Goal: Navigation & Orientation: Find specific page/section

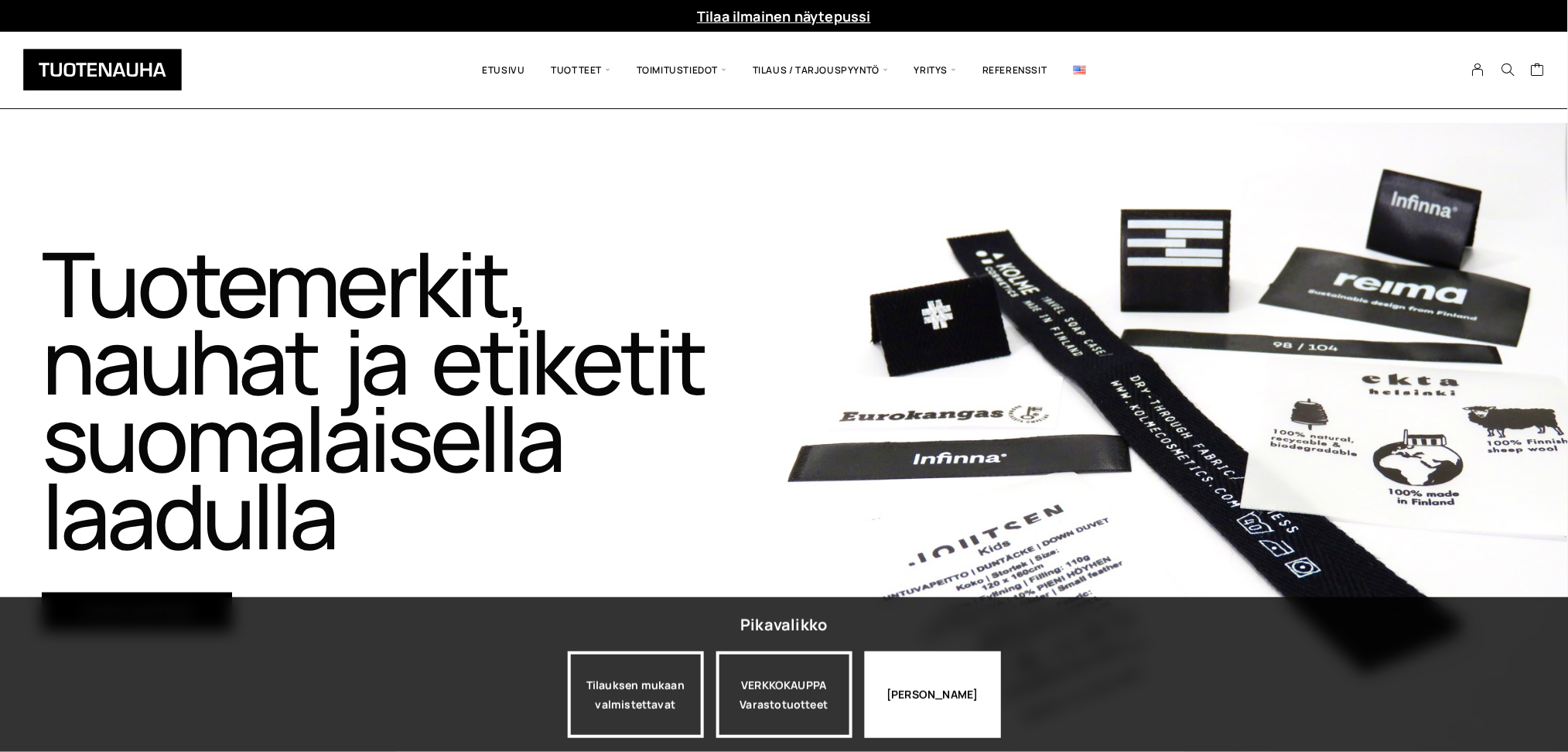
click at [960, 697] on div "Jatka katselua" at bounding box center [932, 695] width 136 height 87
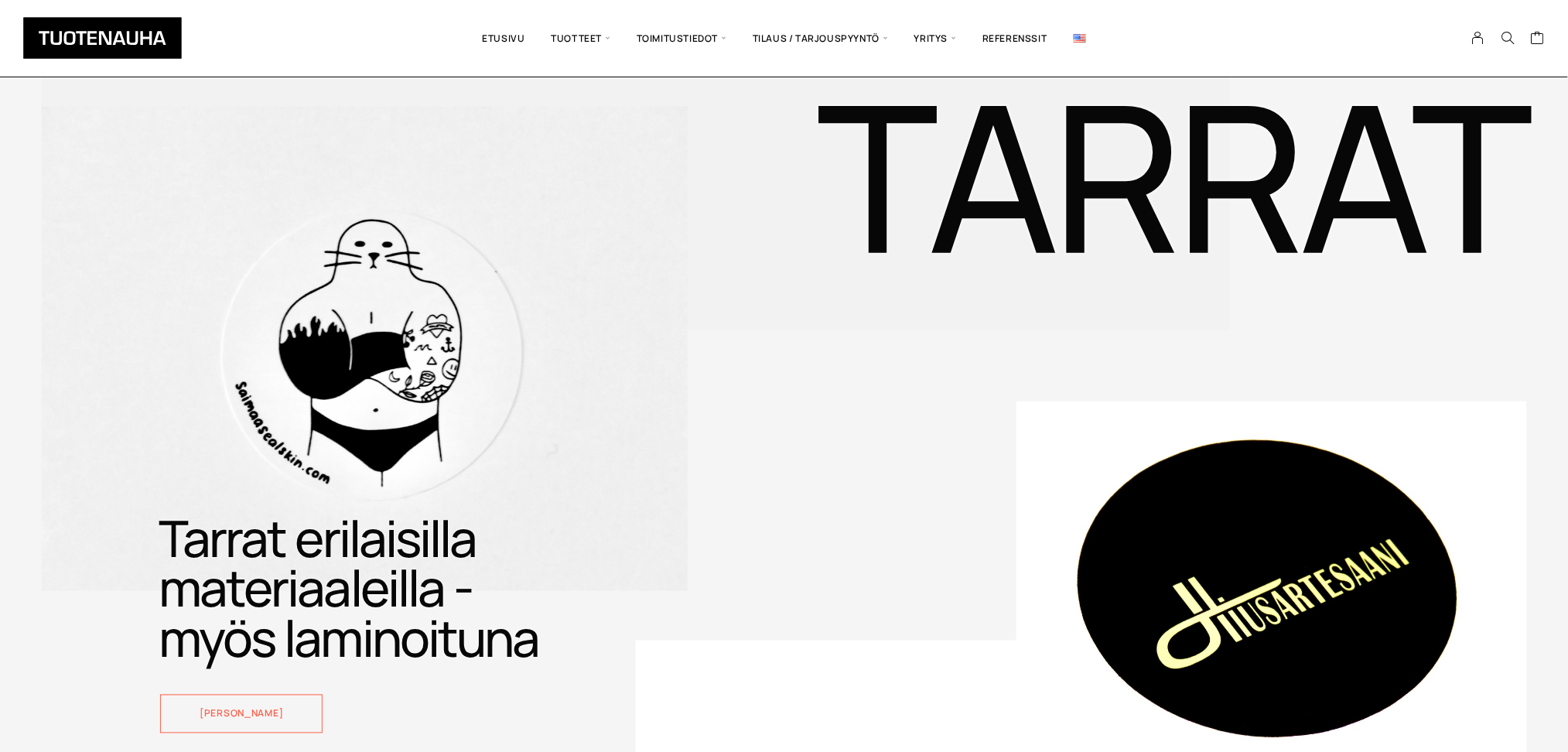
scroll to position [2681, 0]
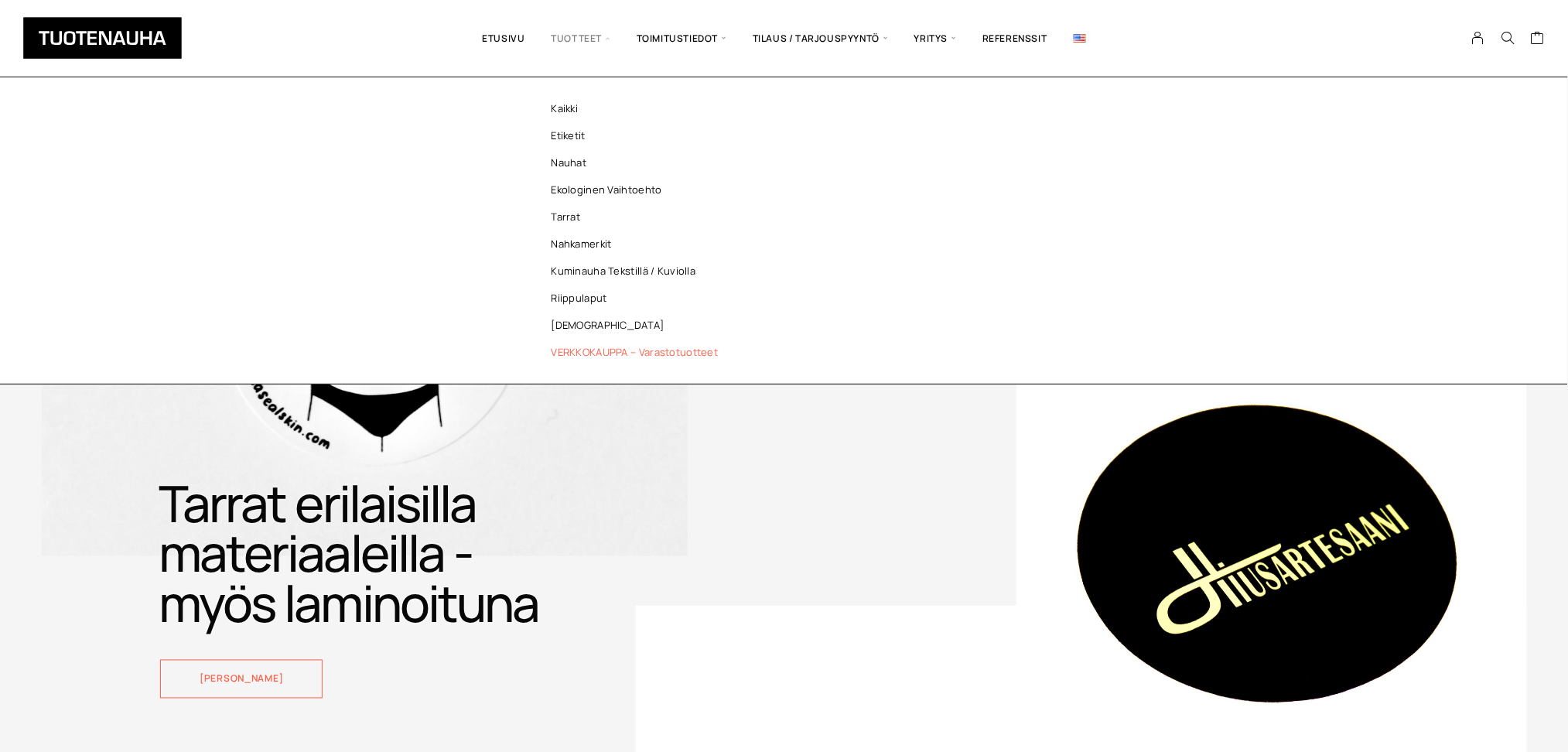
click at [580, 345] on link "VERKKOKAUPPA – Varastotuotteet" at bounding box center [639, 352] width 224 height 27
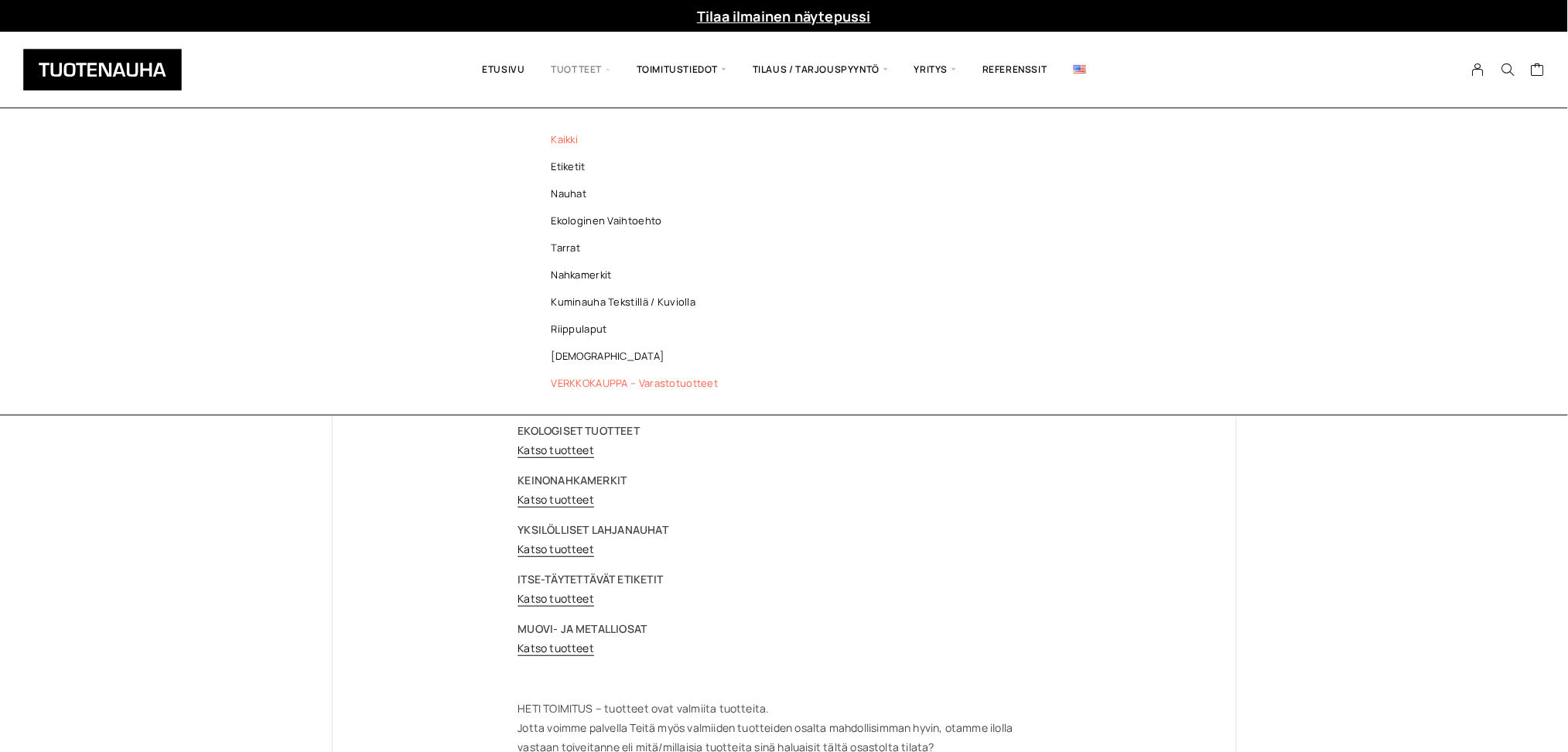
click at [569, 138] on link "Kaikki" at bounding box center [639, 140] width 224 height 27
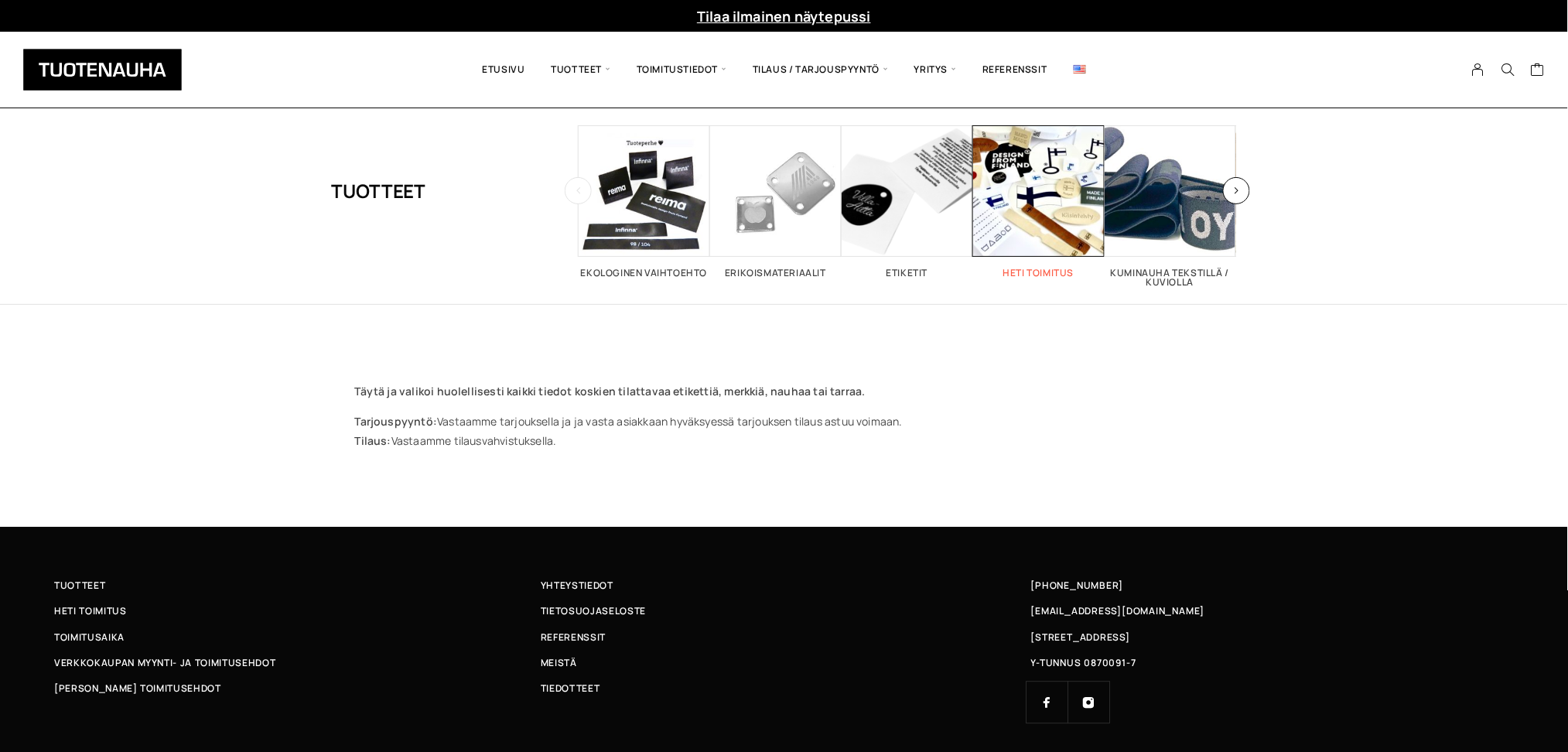
click at [1006, 190] on span "Visit product category Heti toimitus" at bounding box center [1039, 191] width 132 height 132
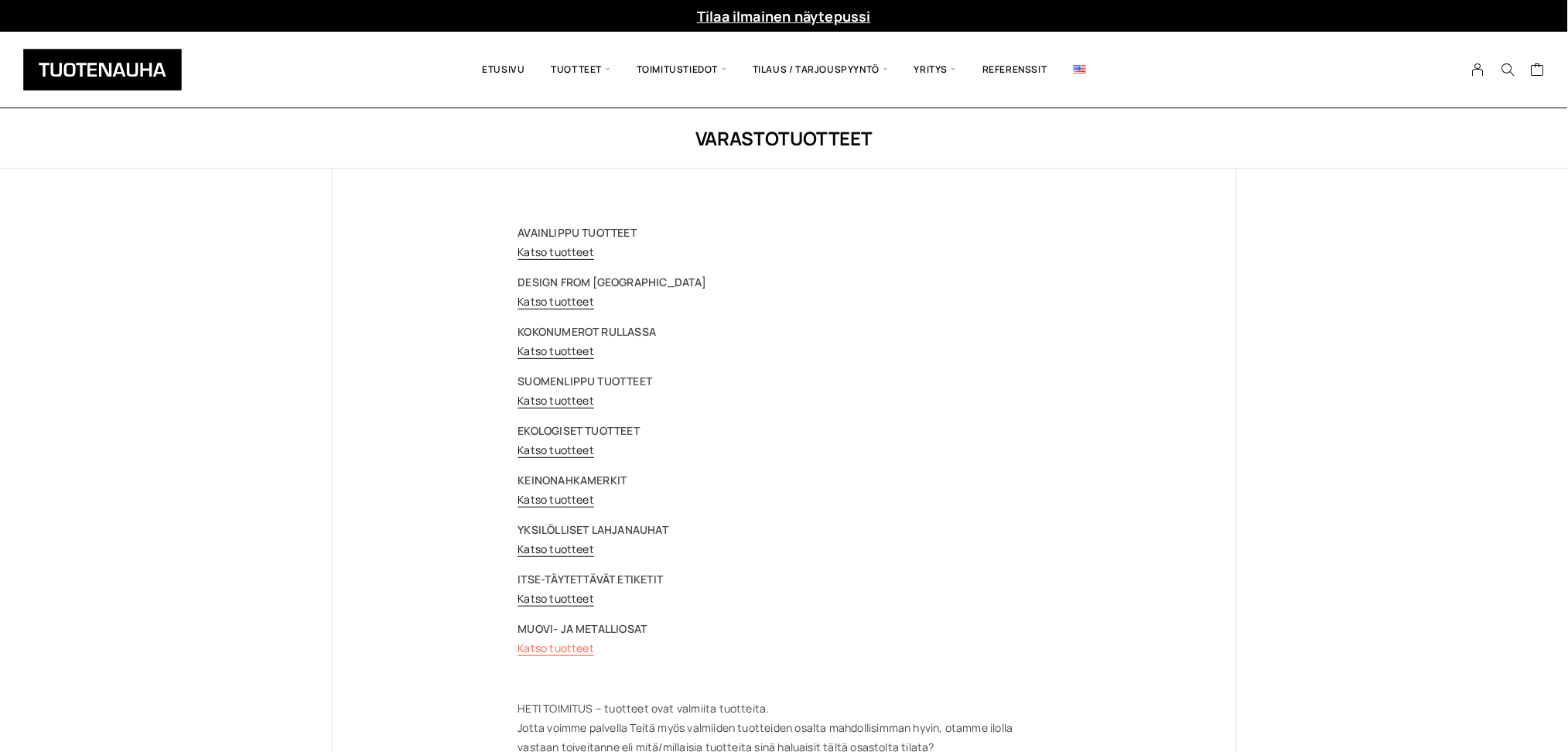
click at [540, 650] on link "Katso tuotteet" at bounding box center [556, 647] width 77 height 14
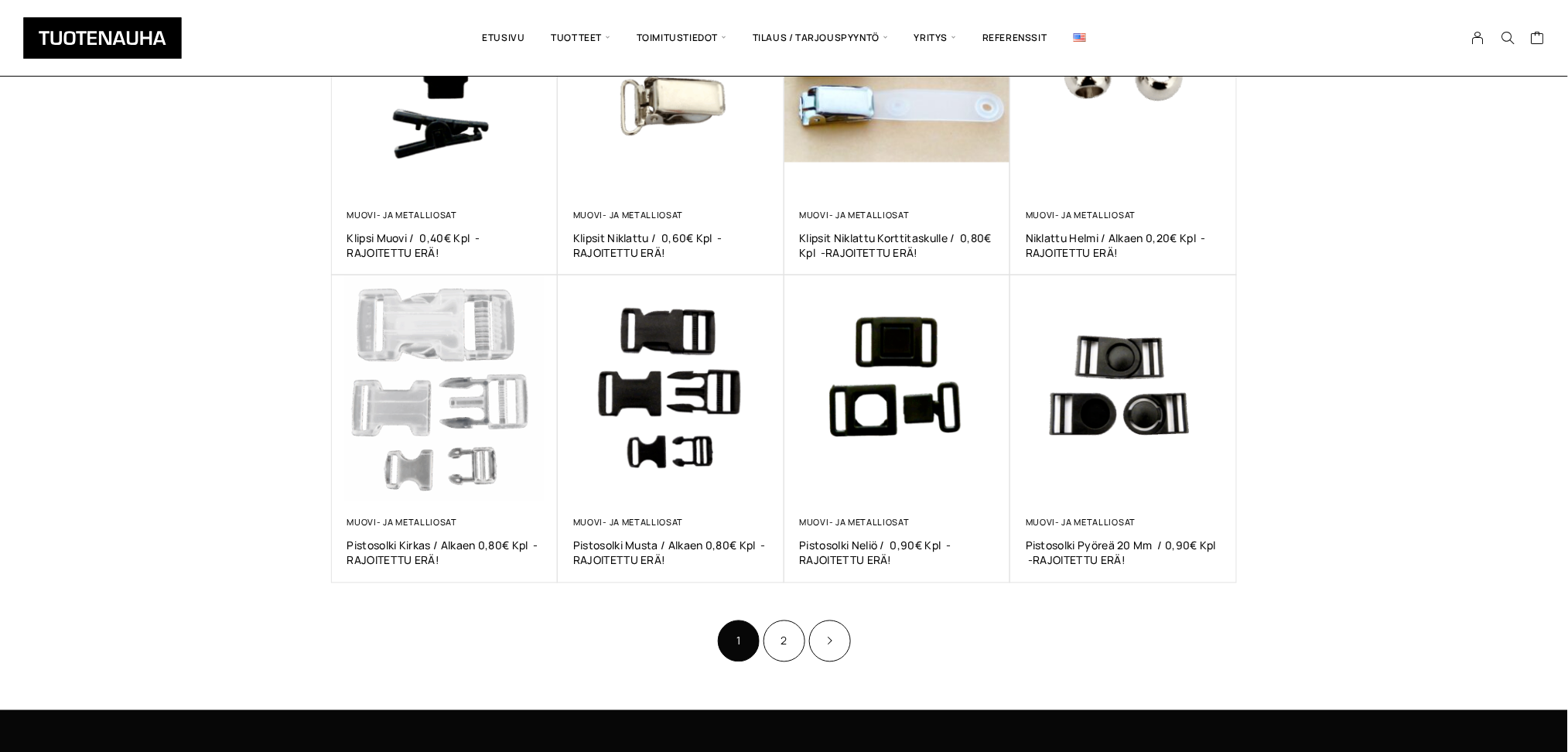
scroll to position [825, 0]
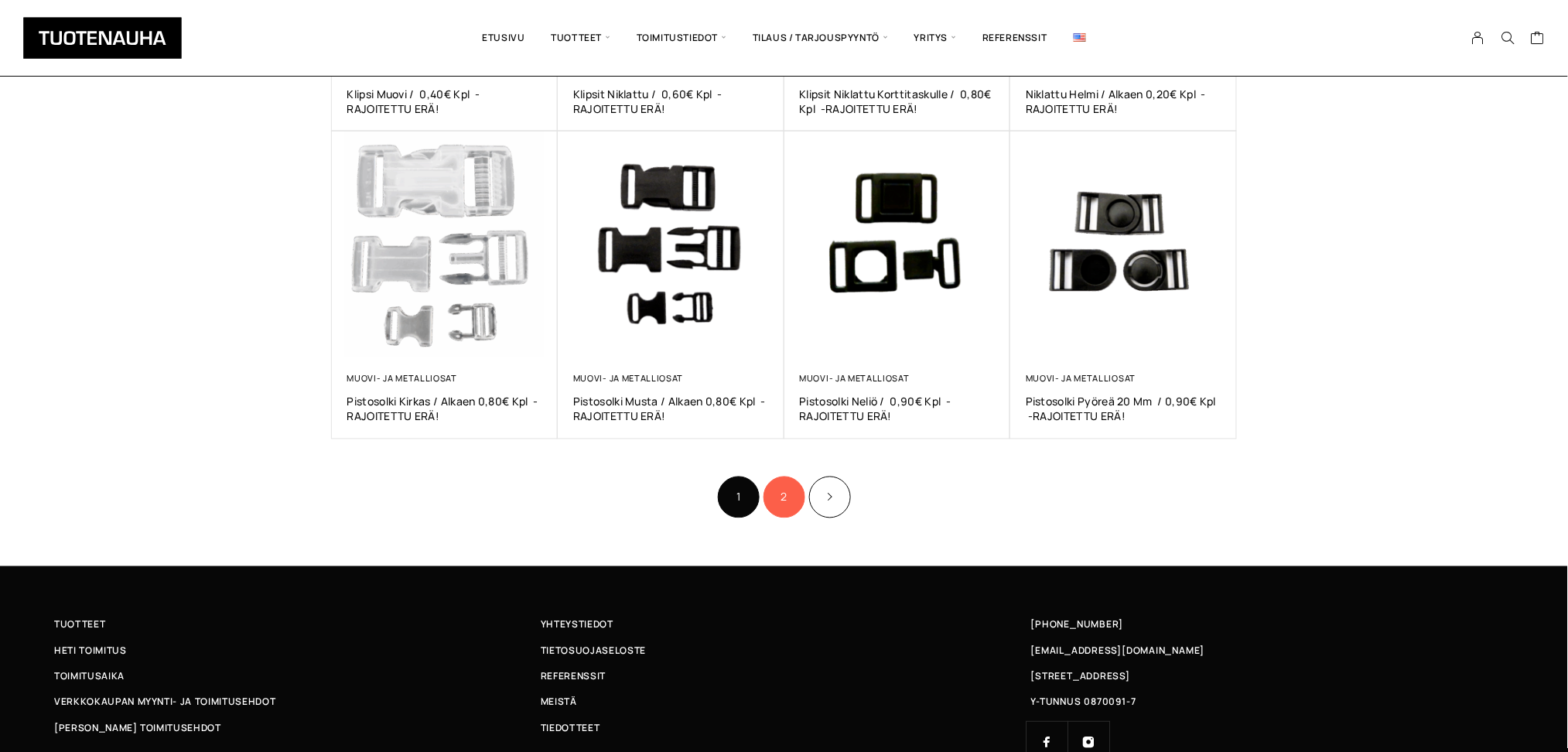
click at [799, 495] on link "2" at bounding box center [785, 497] width 42 height 42
